Goal: Task Accomplishment & Management: Manage account settings

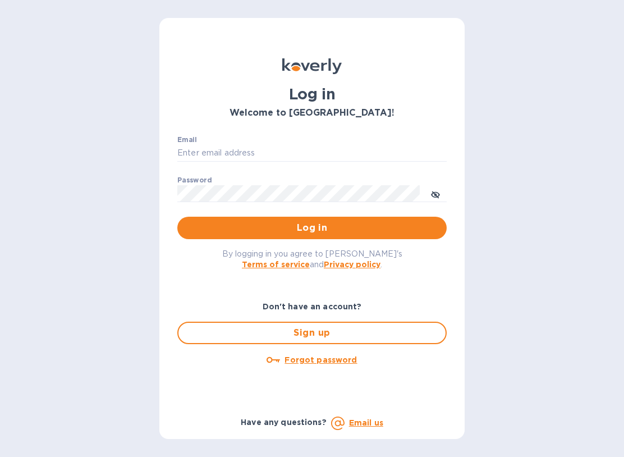
click at [246, 150] on input "Email" at bounding box center [311, 153] width 269 height 17
type input "Rustyb158@gmail.com"
click at [312, 227] on button "Log in" at bounding box center [311, 228] width 269 height 22
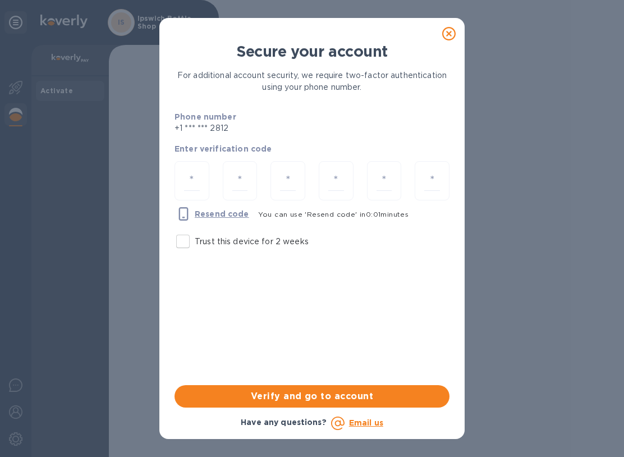
click at [193, 185] on input "number" at bounding box center [192, 181] width 16 height 21
type input "3"
type input "2"
type input "0"
type input "6"
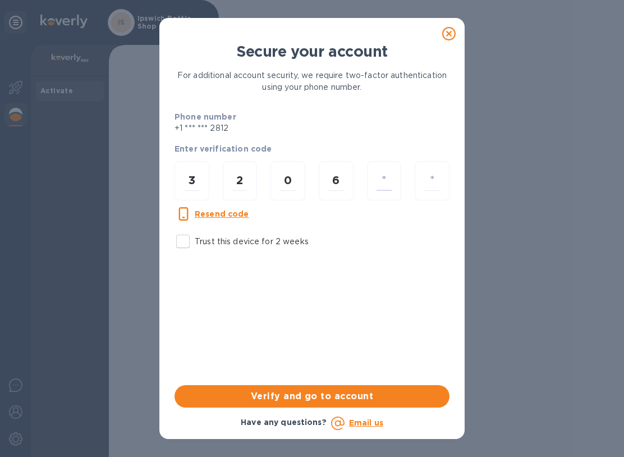
type input "6"
type input "1"
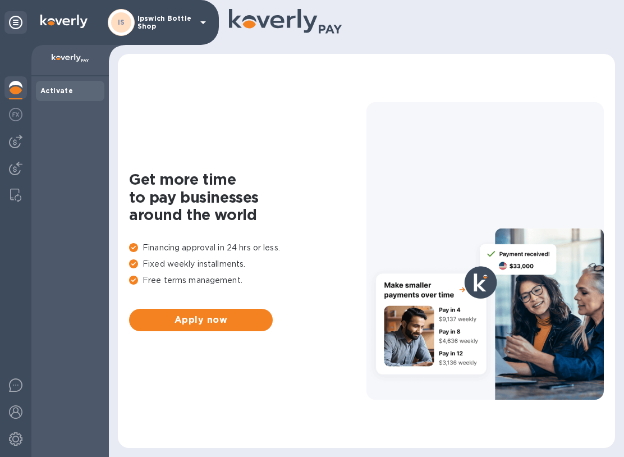
click at [63, 88] on b "Activate" at bounding box center [56, 90] width 33 height 8
click at [67, 97] on div "Activate" at bounding box center [70, 91] width 68 height 20
click at [204, 26] on icon at bounding box center [202, 22] width 13 height 13
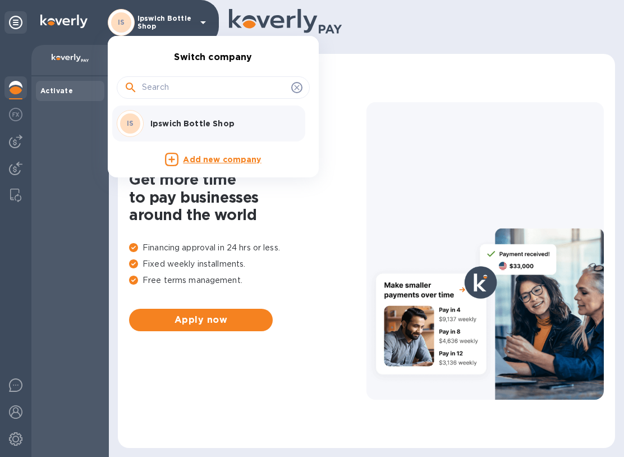
click at [48, 306] on div at bounding box center [312, 228] width 624 height 457
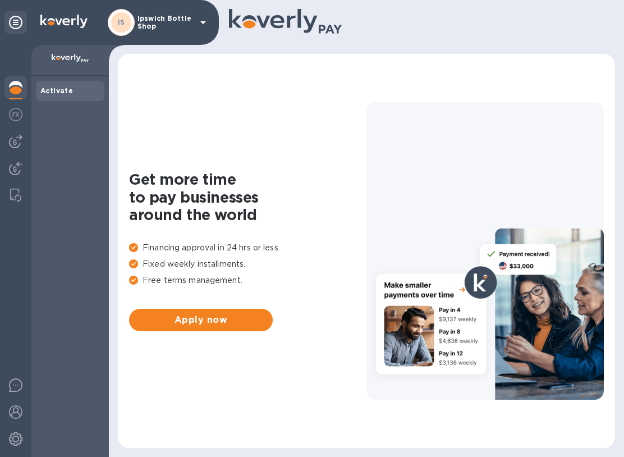
click at [17, 139] on img at bounding box center [15, 141] width 13 height 13
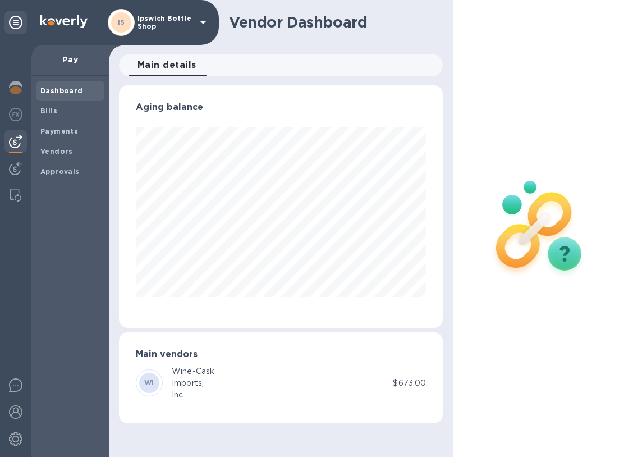
scroll to position [242, 324]
click at [56, 116] on div "Bills" at bounding box center [70, 111] width 68 height 20
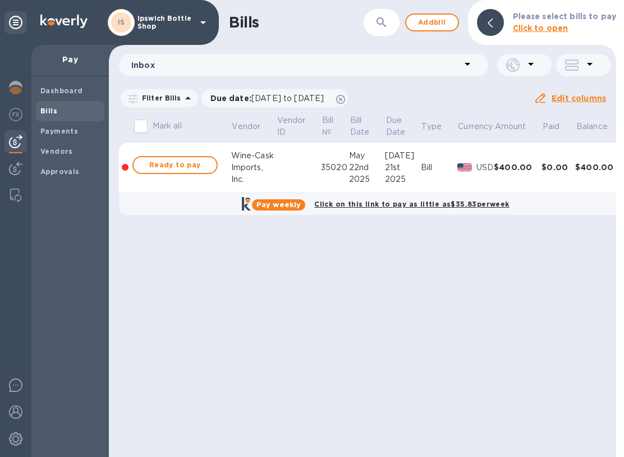
click at [441, 25] on span "Add bill" at bounding box center [432, 22] width 34 height 13
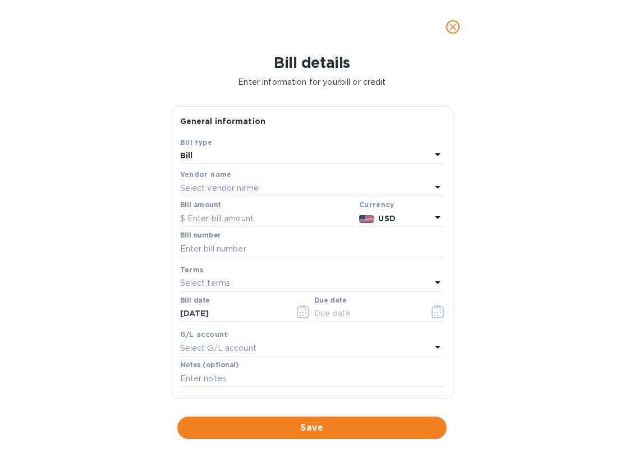
click at [233, 184] on p "Select vendor name" at bounding box center [219, 188] width 79 height 12
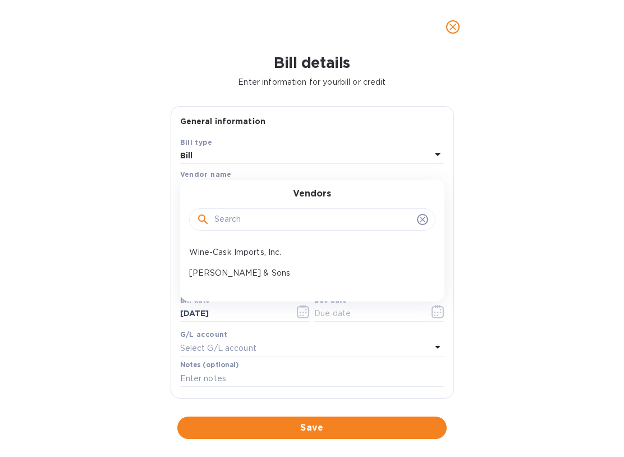
click at [227, 273] on p "[PERSON_NAME] & Sons" at bounding box center [307, 273] width 237 height 12
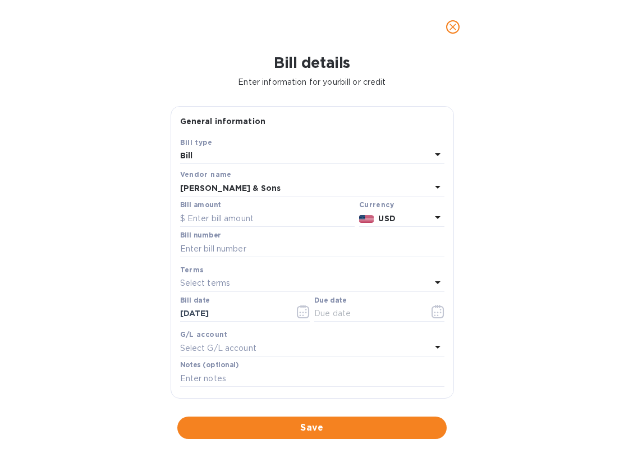
click at [254, 213] on input "text" at bounding box center [267, 218] width 175 height 17
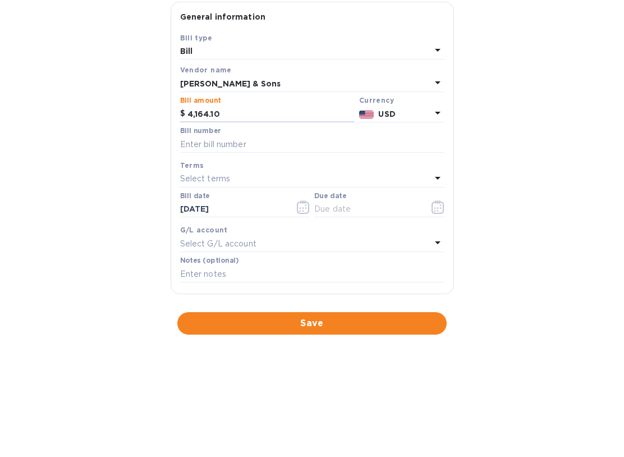
type input "4,164.10"
click at [248, 240] on input "text" at bounding box center [312, 248] width 264 height 17
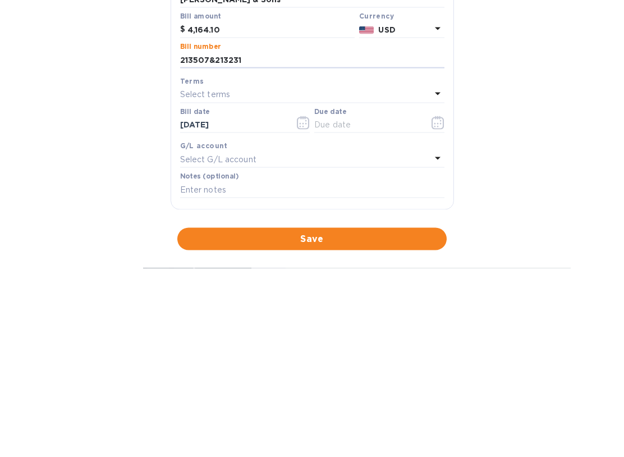
type input "213507&213231"
click at [303, 305] on icon "button" at bounding box center [303, 311] width 13 height 13
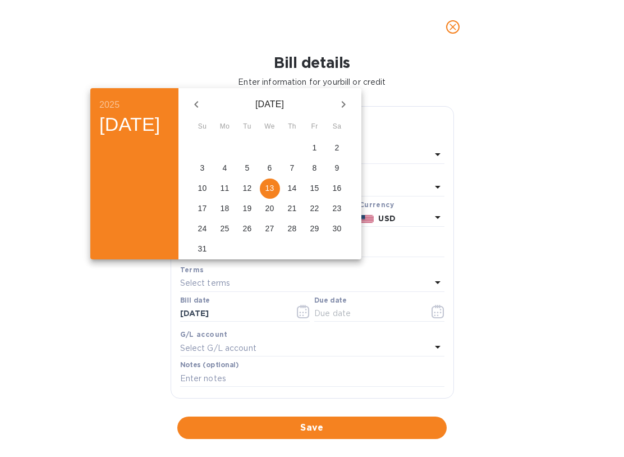
click at [274, 189] on p "13" at bounding box center [269, 187] width 9 height 11
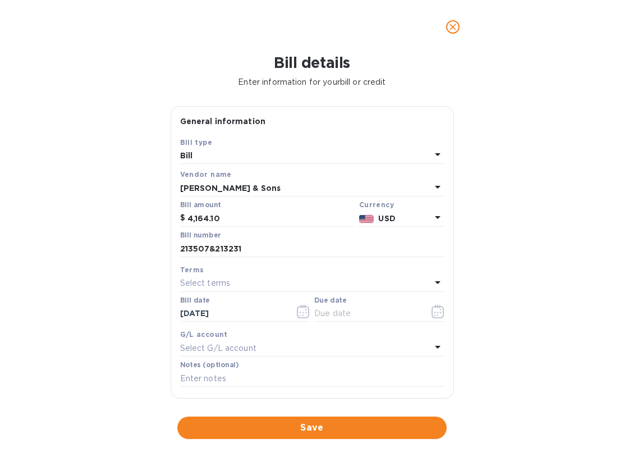
click at [439, 342] on icon at bounding box center [437, 346] width 13 height 13
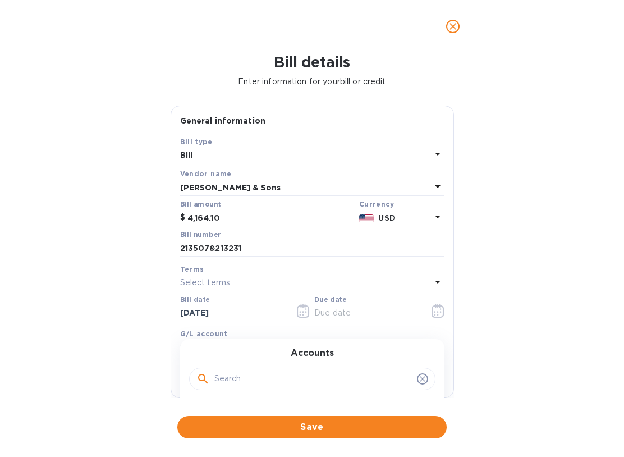
click at [324, 429] on span "Save" at bounding box center [311, 427] width 251 height 13
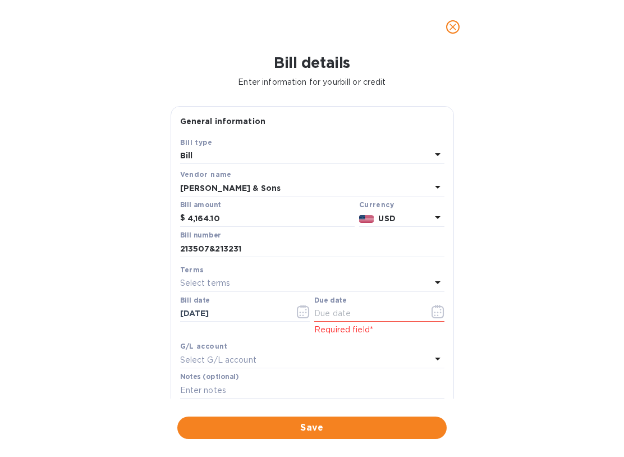
click at [320, 310] on input "text" at bounding box center [367, 313] width 106 height 17
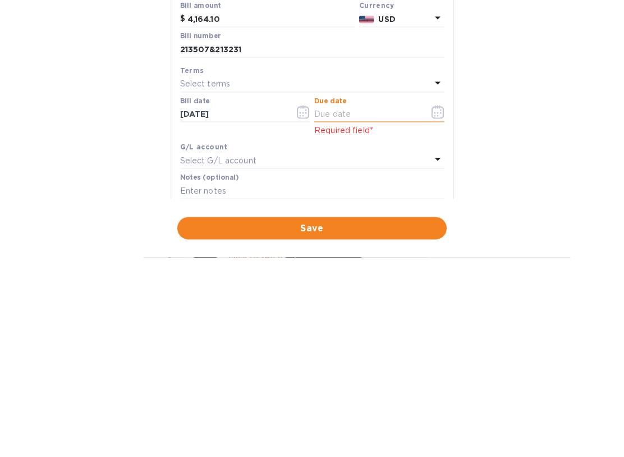
click at [307, 305] on icon "button" at bounding box center [303, 311] width 13 height 13
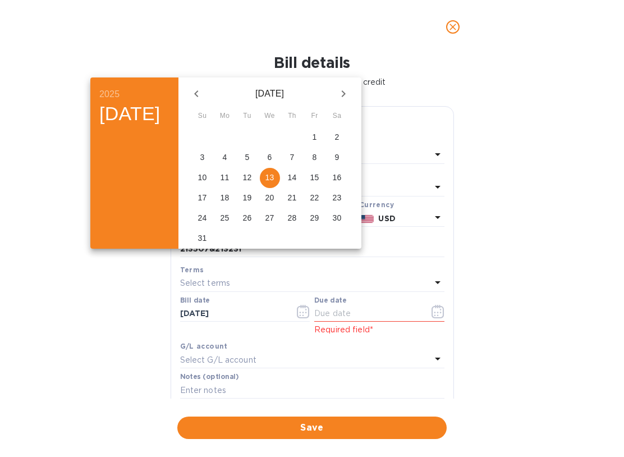
click at [274, 180] on p "13" at bounding box center [269, 177] width 9 height 11
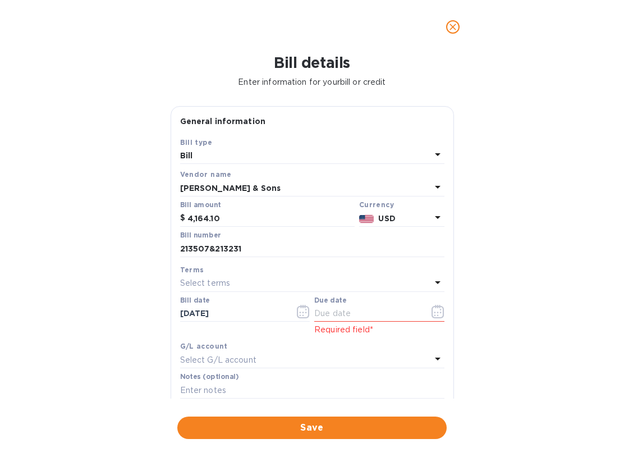
click at [439, 315] on icon "button" at bounding box center [438, 311] width 13 height 13
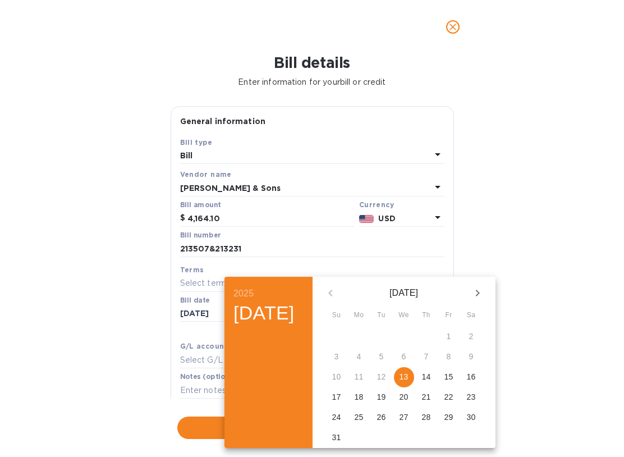
click at [409, 381] on p "13" at bounding box center [404, 376] width 9 height 11
type input "[DATE]"
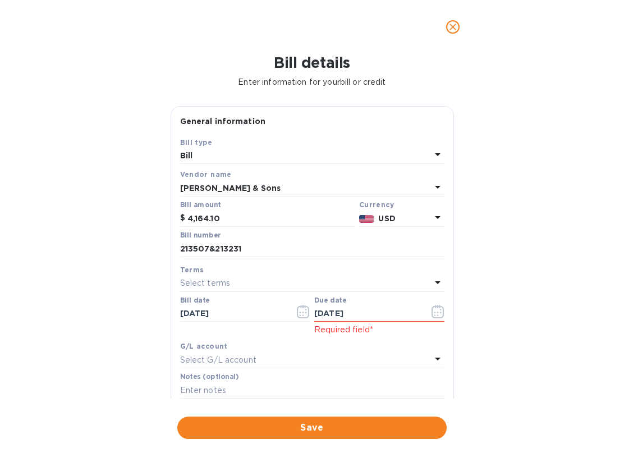
click at [345, 424] on span "Save" at bounding box center [311, 427] width 251 height 13
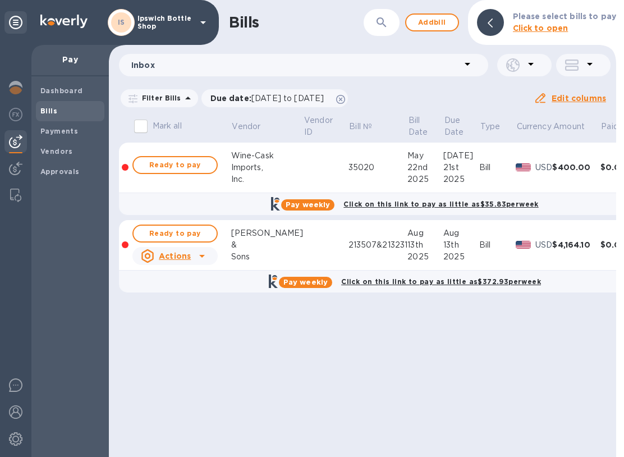
click at [190, 255] on u "Actions" at bounding box center [175, 255] width 32 height 9
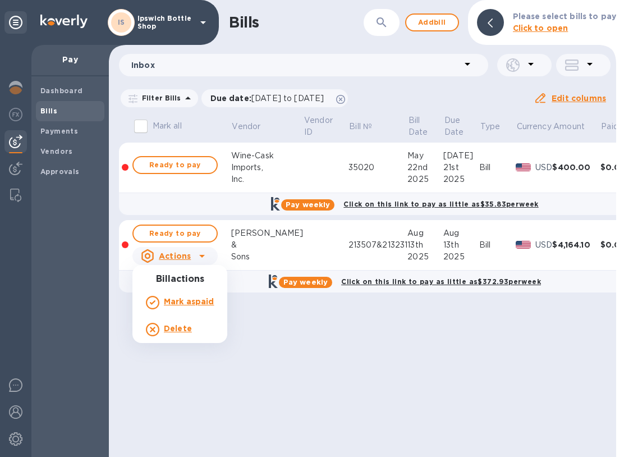
click at [195, 228] on div at bounding box center [312, 228] width 624 height 457
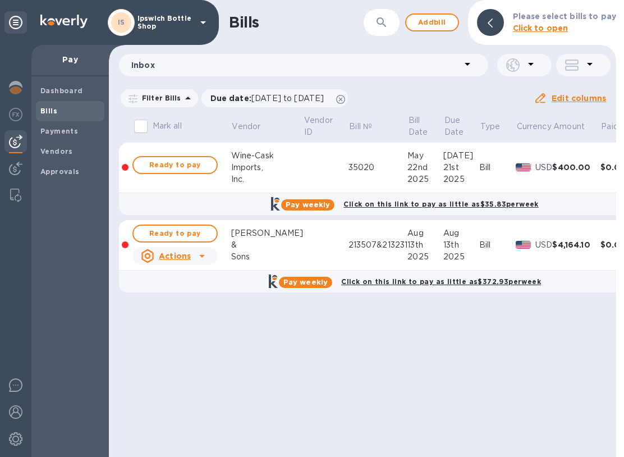
click at [187, 228] on span "Ready to pay" at bounding box center [175, 233] width 65 height 13
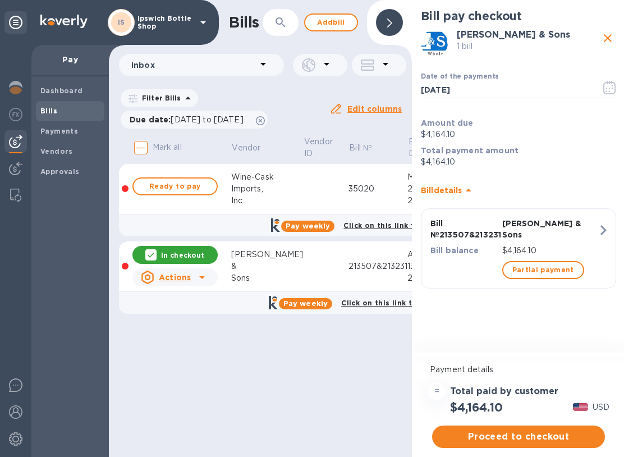
click at [535, 438] on span "Proceed to checkout" at bounding box center [518, 436] width 155 height 13
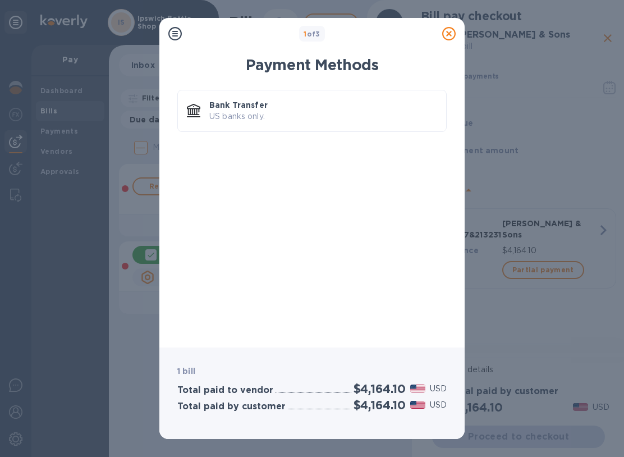
click at [253, 111] on p "US banks only." at bounding box center [323, 117] width 228 height 12
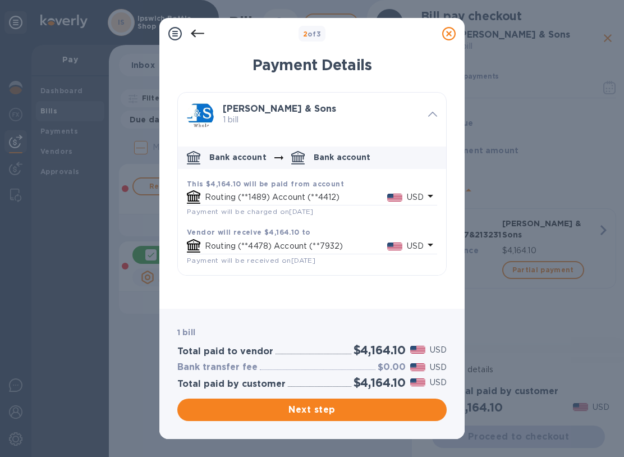
click at [328, 414] on span "Next step" at bounding box center [311, 409] width 251 height 13
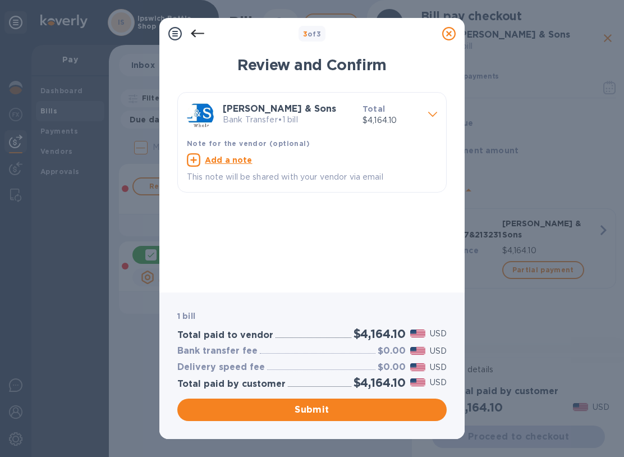
click at [323, 408] on span "Submit" at bounding box center [311, 409] width 251 height 13
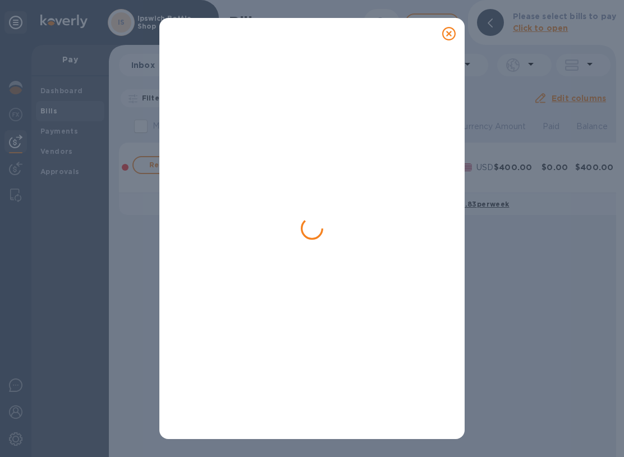
click at [447, 32] on icon at bounding box center [448, 33] width 13 height 13
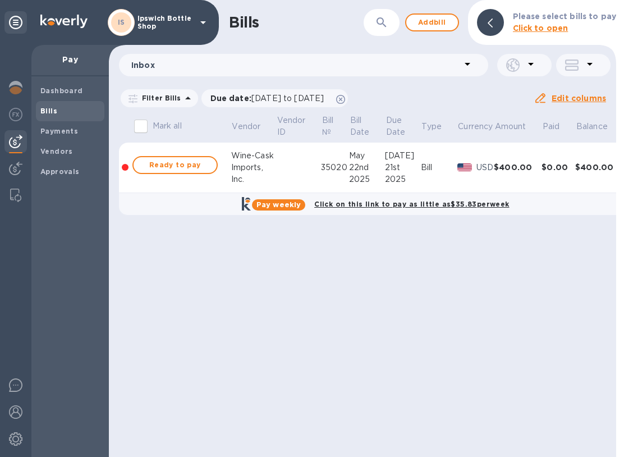
click at [126, 163] on td at bounding box center [125, 168] width 12 height 51
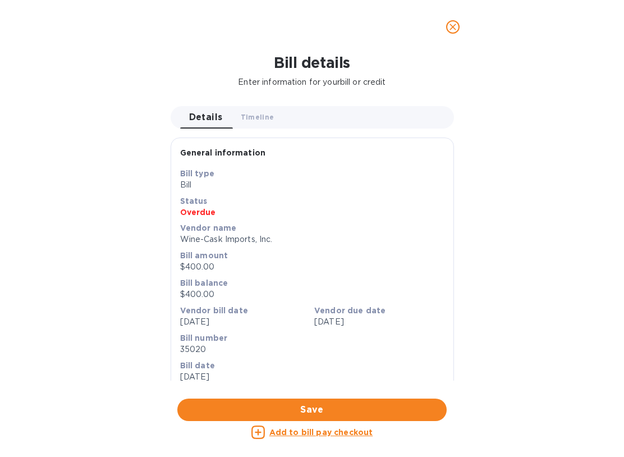
click at [455, 26] on icon "close" at bounding box center [452, 26] width 11 height 11
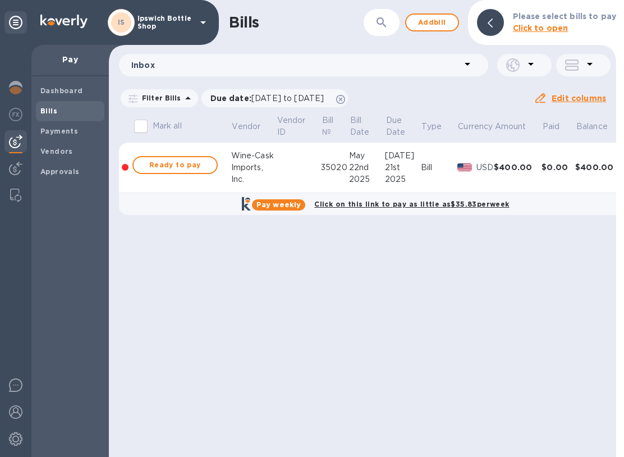
click at [123, 162] on td at bounding box center [125, 168] width 12 height 51
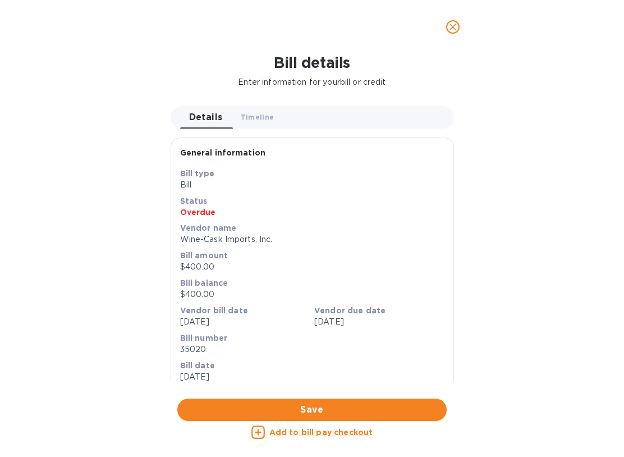
click at [329, 413] on span "Save" at bounding box center [311, 409] width 251 height 13
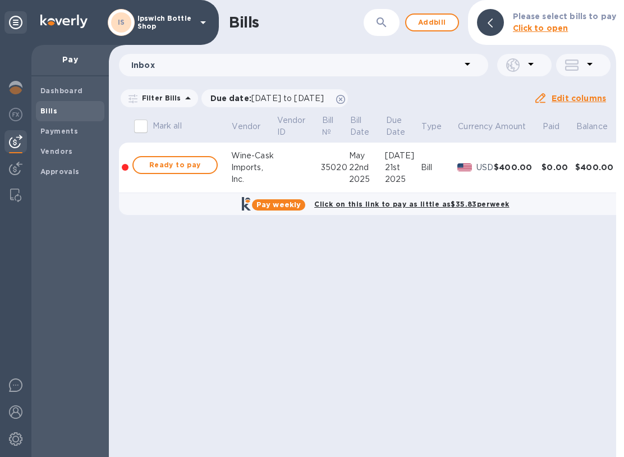
click at [579, 98] on u "Edit columns" at bounding box center [579, 98] width 54 height 9
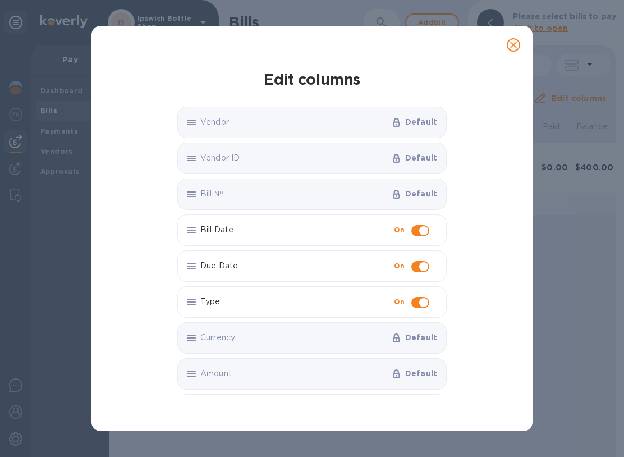
click at [518, 48] on icon "close" at bounding box center [513, 44] width 11 height 11
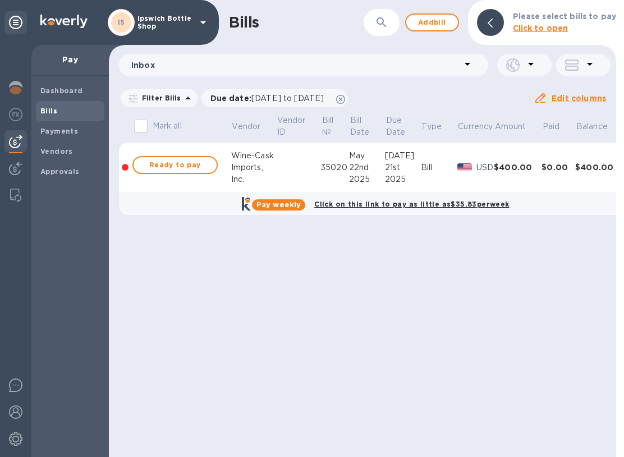
click at [164, 94] on p "Filter Bills" at bounding box center [160, 98] width 44 height 10
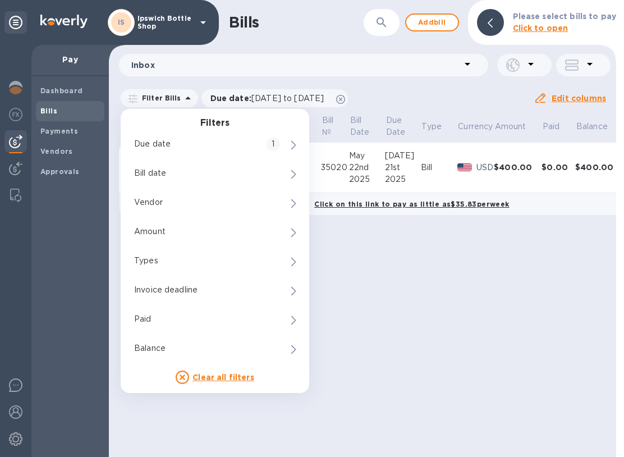
click at [447, 375] on div "Bills ​ Add bill Please select bills to pay Click to open Inbox Filter Bills Fi…" at bounding box center [362, 228] width 507 height 457
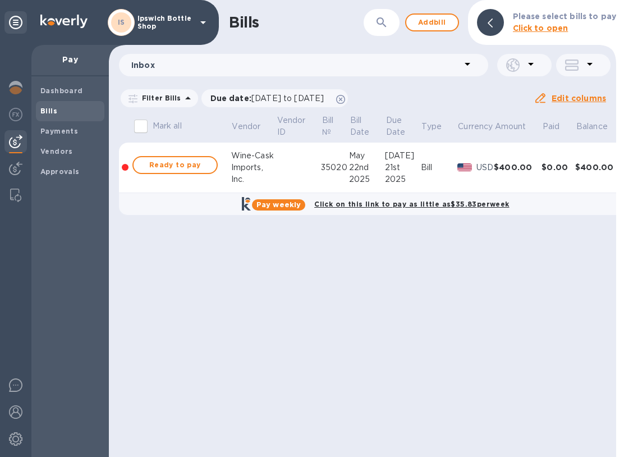
click at [260, 155] on div "Wine-Cask" at bounding box center [253, 156] width 45 height 12
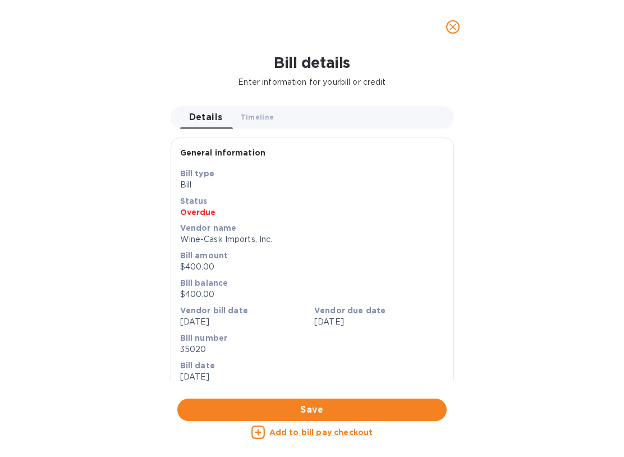
click at [223, 112] on span "Details 0" at bounding box center [206, 117] width 34 height 16
click at [457, 26] on icon "close" at bounding box center [452, 26] width 11 height 11
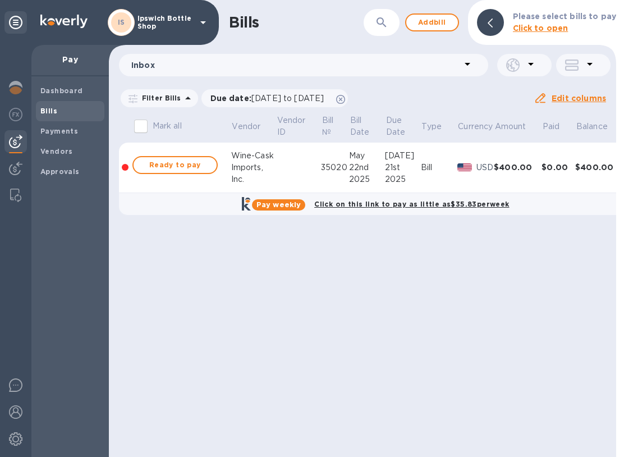
click at [70, 129] on b "Payments" at bounding box center [59, 131] width 38 height 8
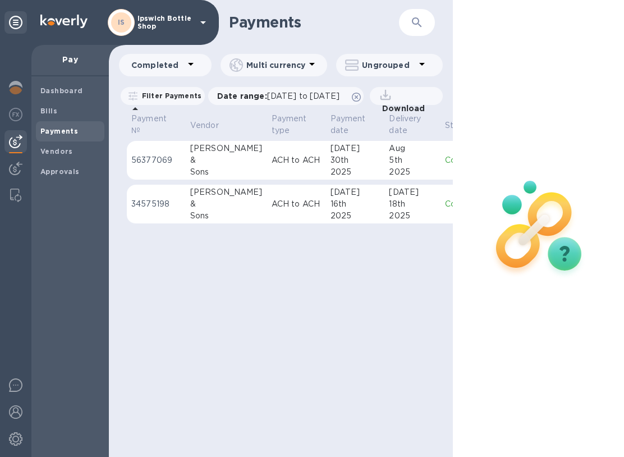
click at [52, 111] on b "Bills" at bounding box center [48, 111] width 17 height 8
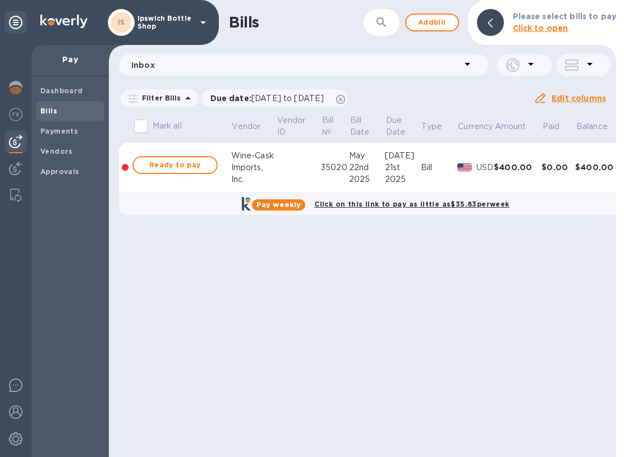
click at [472, 61] on icon at bounding box center [467, 63] width 13 height 13
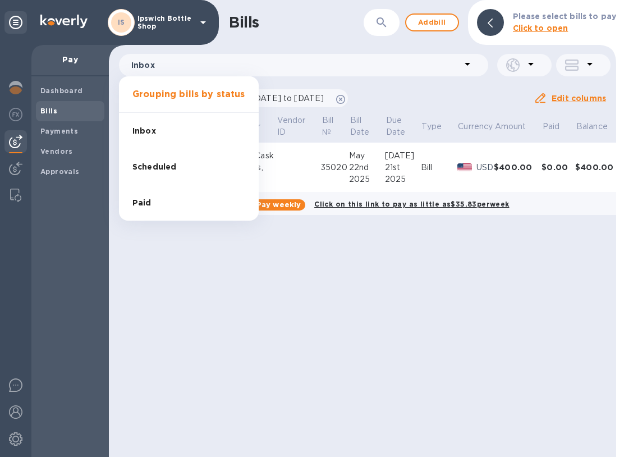
click at [153, 127] on span "Inbox" at bounding box center [144, 131] width 24 height 12
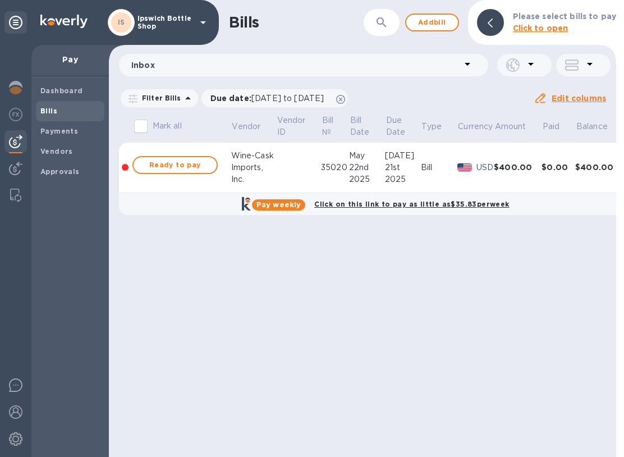
click at [122, 167] on div at bounding box center [125, 167] width 7 height 7
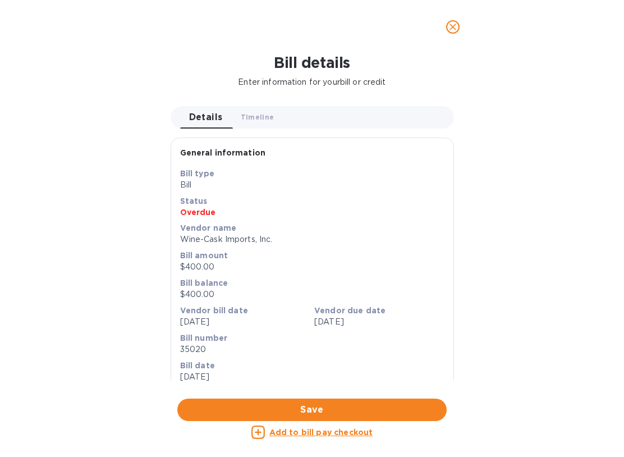
click at [456, 25] on icon "close" at bounding box center [452, 26] width 11 height 11
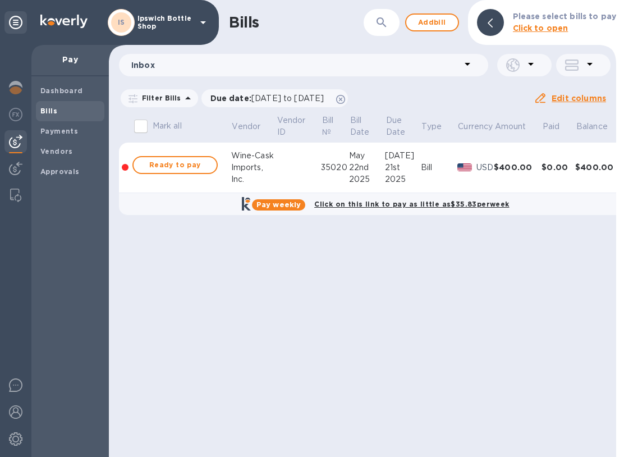
click at [77, 85] on span "Dashboard" at bounding box center [61, 90] width 43 height 11
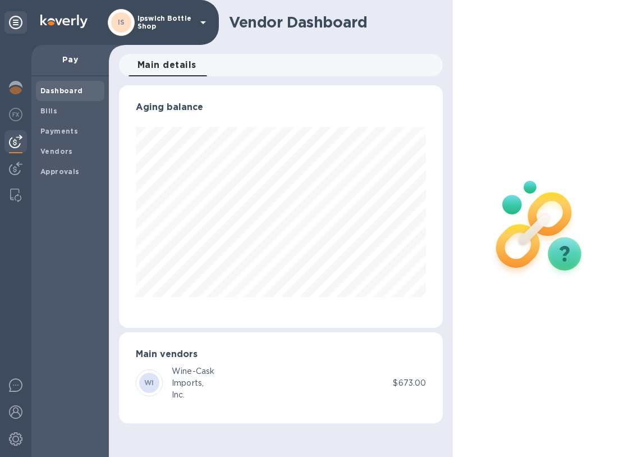
scroll to position [242, 324]
click at [15, 16] on icon at bounding box center [15, 22] width 13 height 13
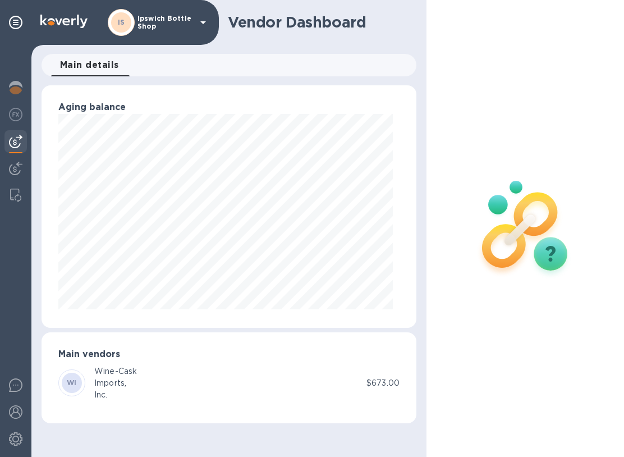
scroll to position [242, 375]
click at [603, 130] on div at bounding box center [526, 228] width 198 height 457
click at [16, 444] on img at bounding box center [15, 438] width 13 height 13
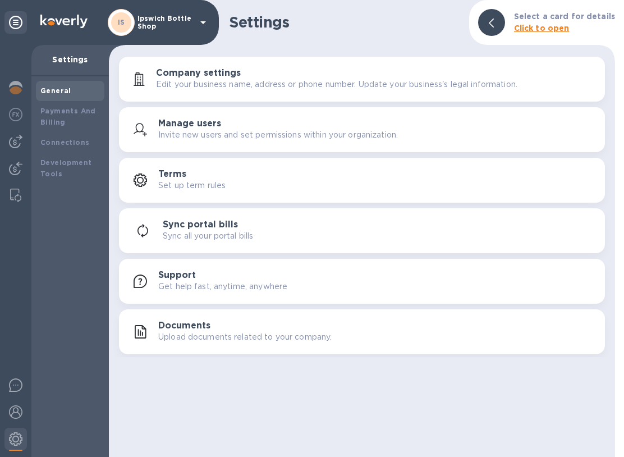
click at [17, 412] on img at bounding box center [15, 411] width 13 height 13
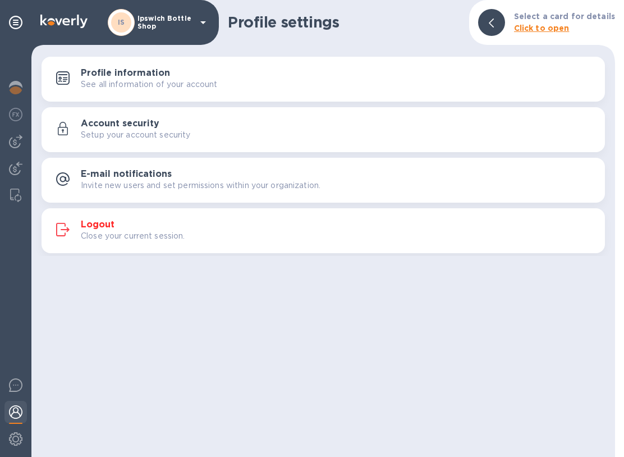
click at [117, 233] on p "Close your current session." at bounding box center [133, 236] width 104 height 12
